Goal: Find specific page/section: Find specific page/section

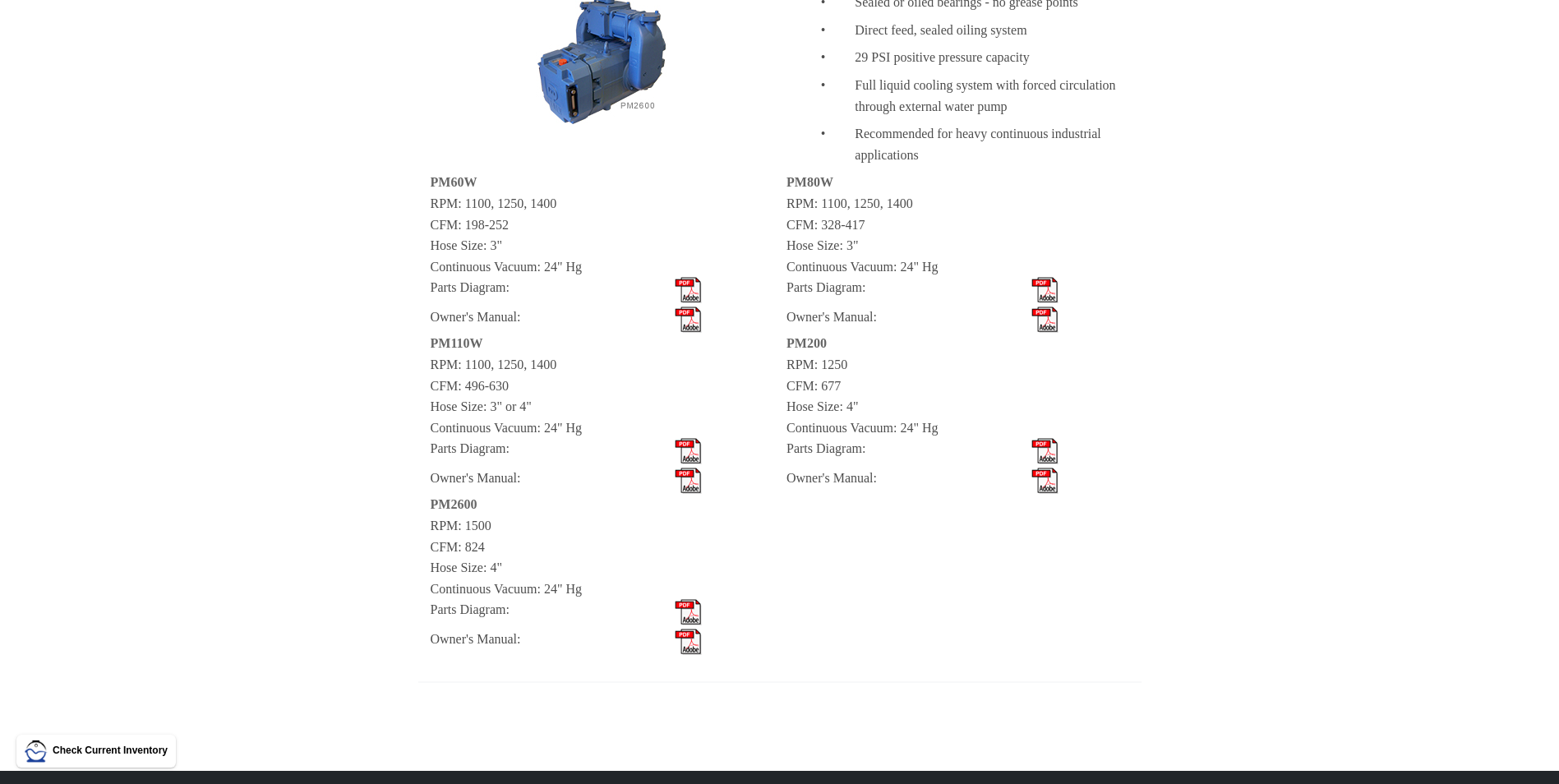
scroll to position [1807, 0]
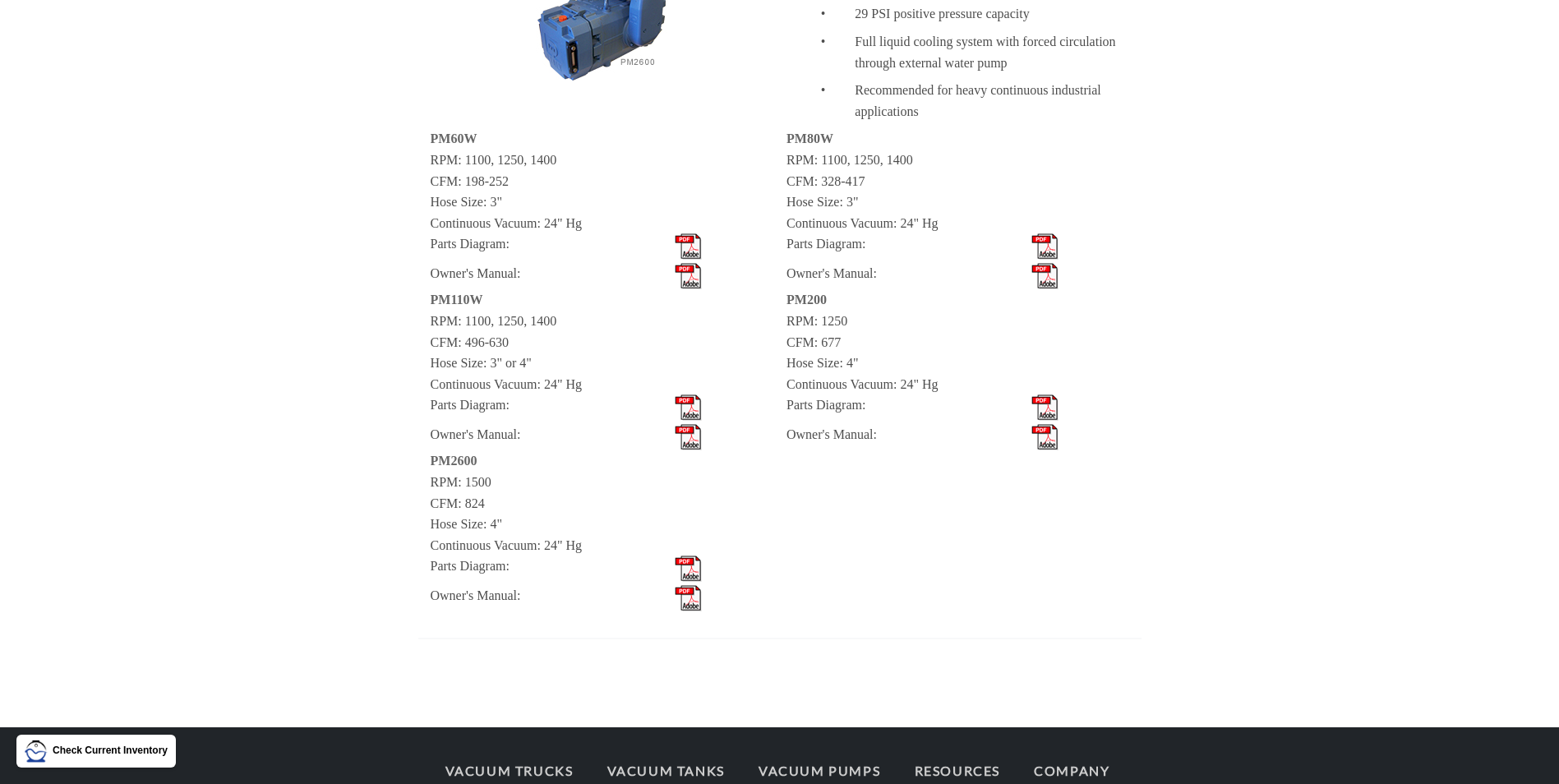
click at [1046, 402] on img at bounding box center [1045, 407] width 27 height 27
click at [1042, 398] on img at bounding box center [1045, 407] width 27 height 27
click at [1045, 443] on img at bounding box center [1045, 437] width 27 height 27
click at [1045, 401] on img at bounding box center [1045, 407] width 27 height 27
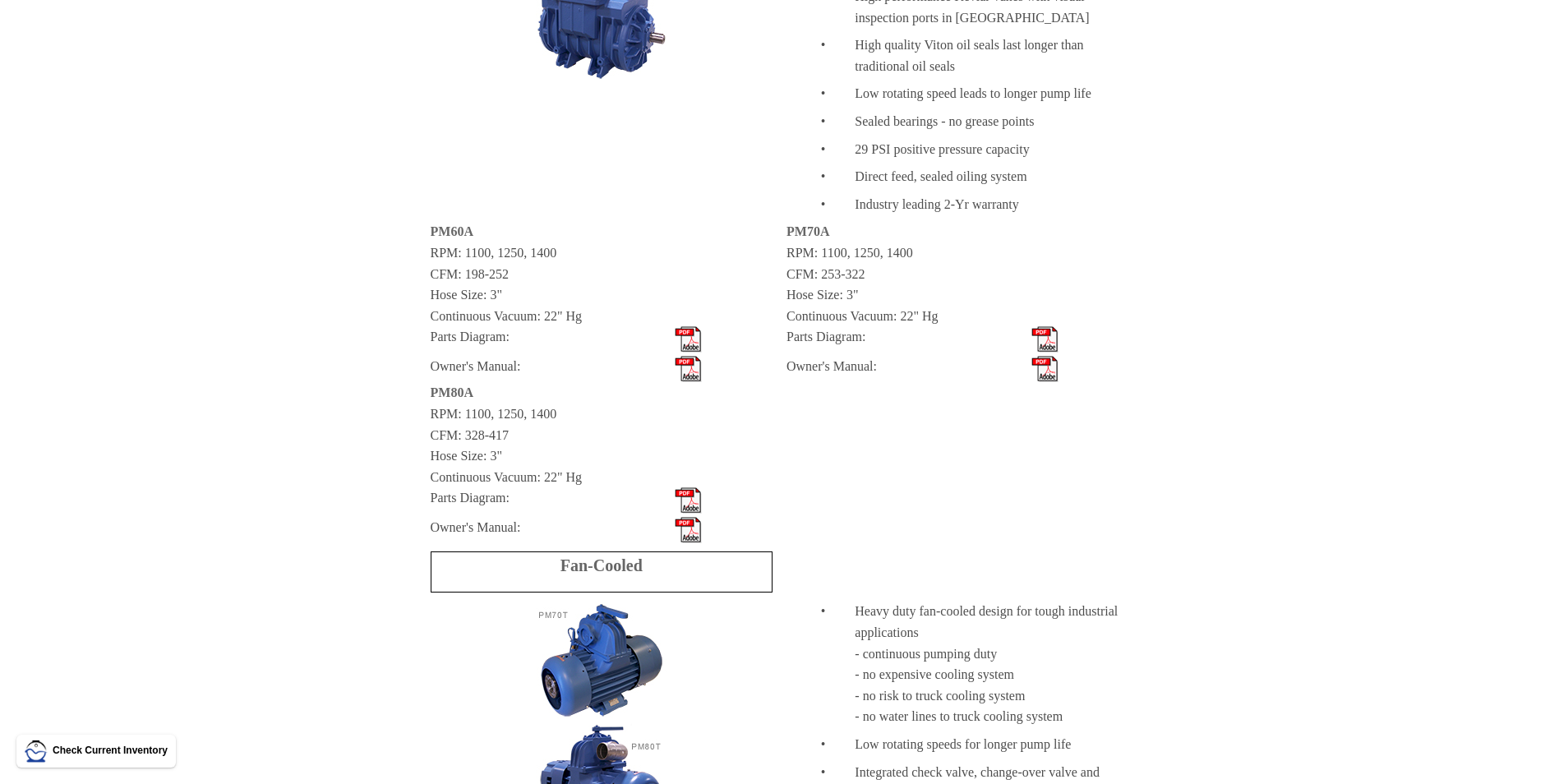
scroll to position [0, 0]
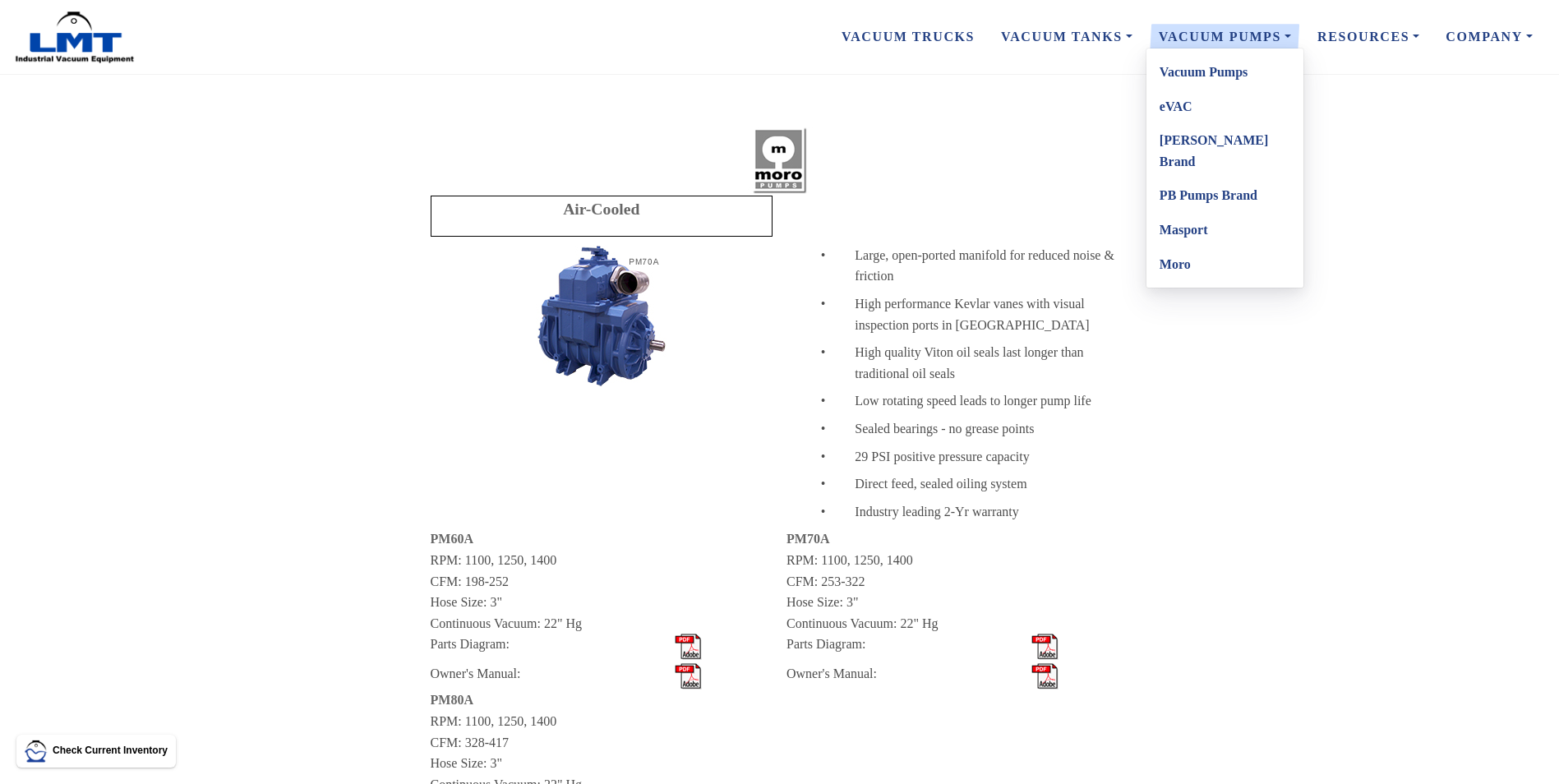
click at [1177, 247] on link "Moro" at bounding box center [1224, 264] width 157 height 34
